Goal: Task Accomplishment & Management: Use online tool/utility

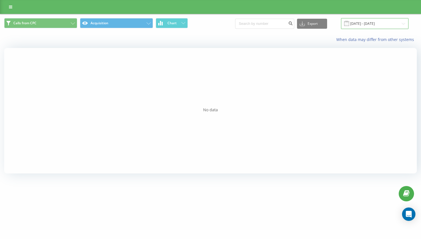
click at [381, 26] on input "[DATE] - [DATE]" at bounding box center [374, 23] width 67 height 11
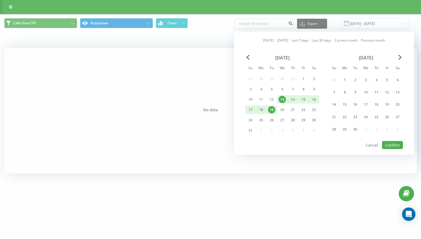
click at [301, 42] on link "Last 7 days" at bounding box center [300, 40] width 17 height 5
click at [399, 147] on button "Confirm" at bounding box center [392, 145] width 21 height 8
type input "14.08.2025 - 20.08.2025"
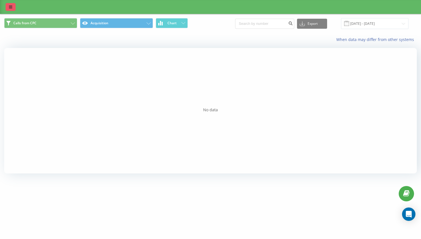
click at [9, 7] on icon at bounding box center [10, 7] width 3 height 4
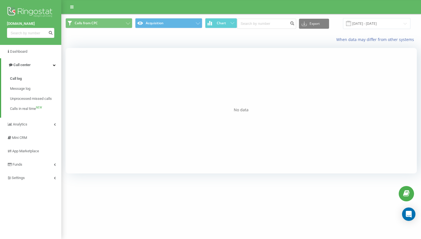
click at [23, 22] on link "[DOMAIN_NAME]" at bounding box center [30, 24] width 47 height 6
